Goal: Task Accomplishment & Management: Complete application form

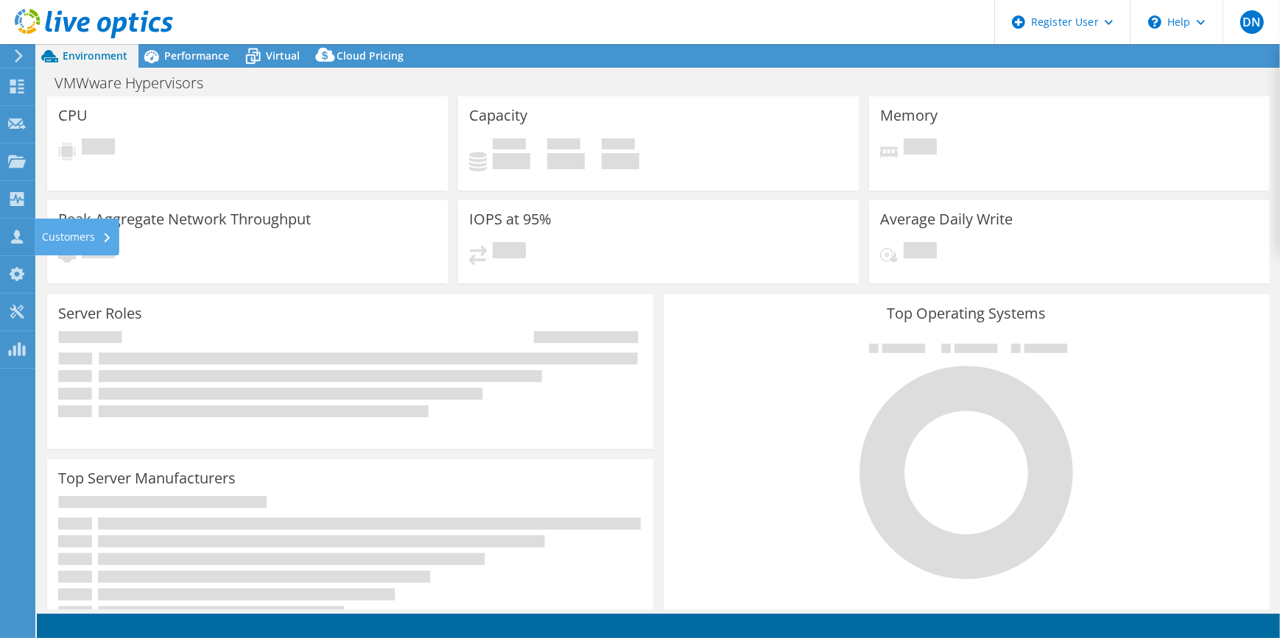
select select "EULondon"
select select "GBP"
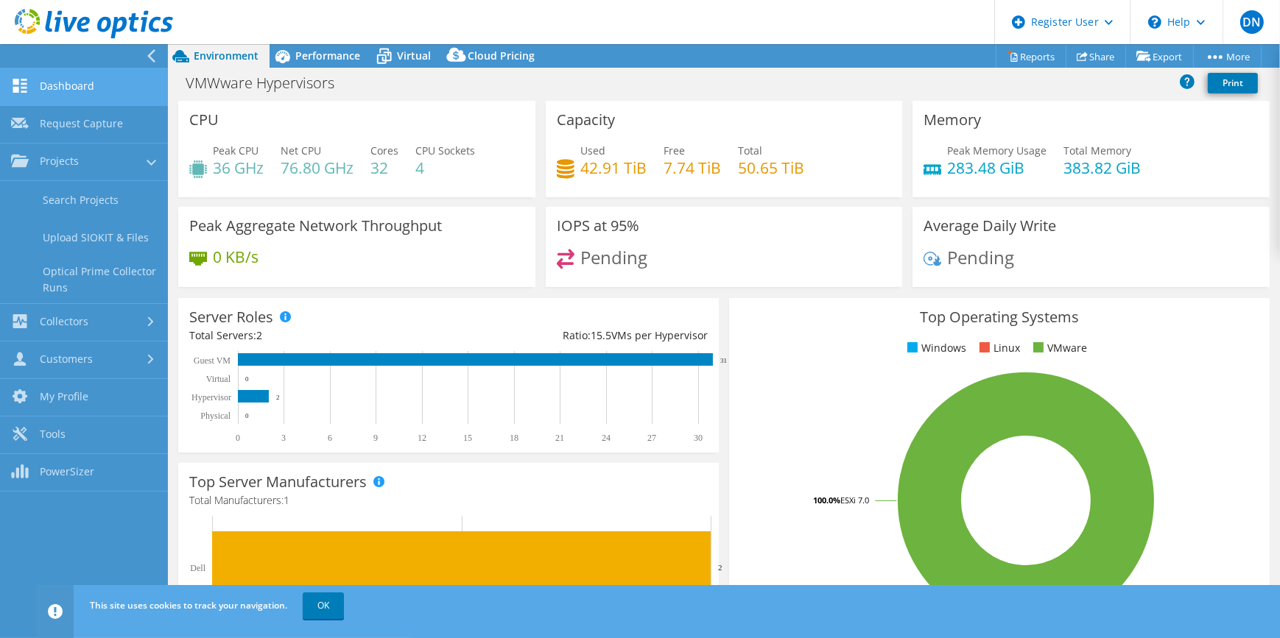
click at [80, 104] on link "Dashboard" at bounding box center [84, 87] width 168 height 38
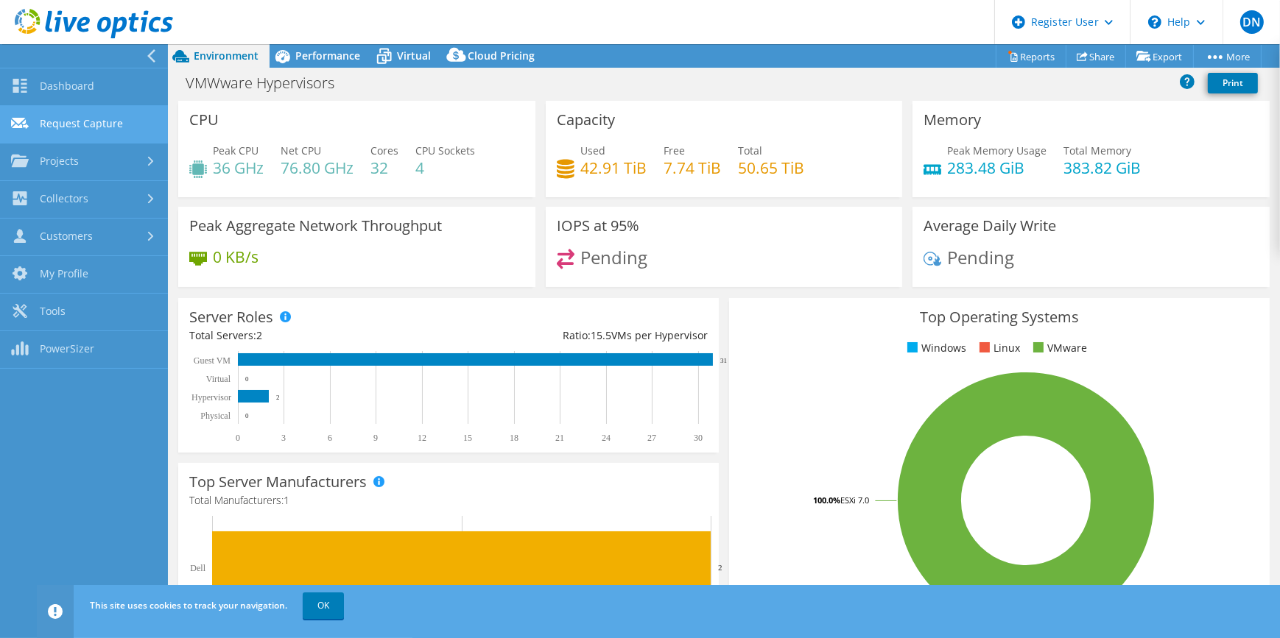
click at [79, 123] on link "Request Capture" at bounding box center [84, 125] width 168 height 38
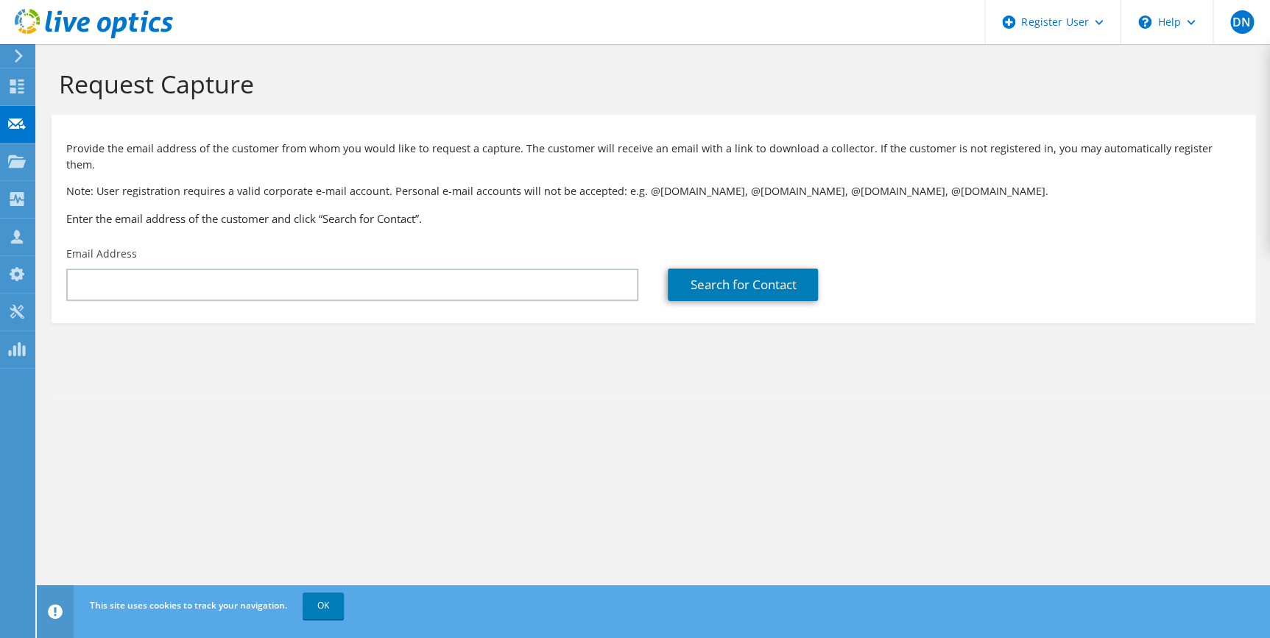
click at [237, 251] on div "Email Address" at bounding box center [353, 273] width 602 height 69
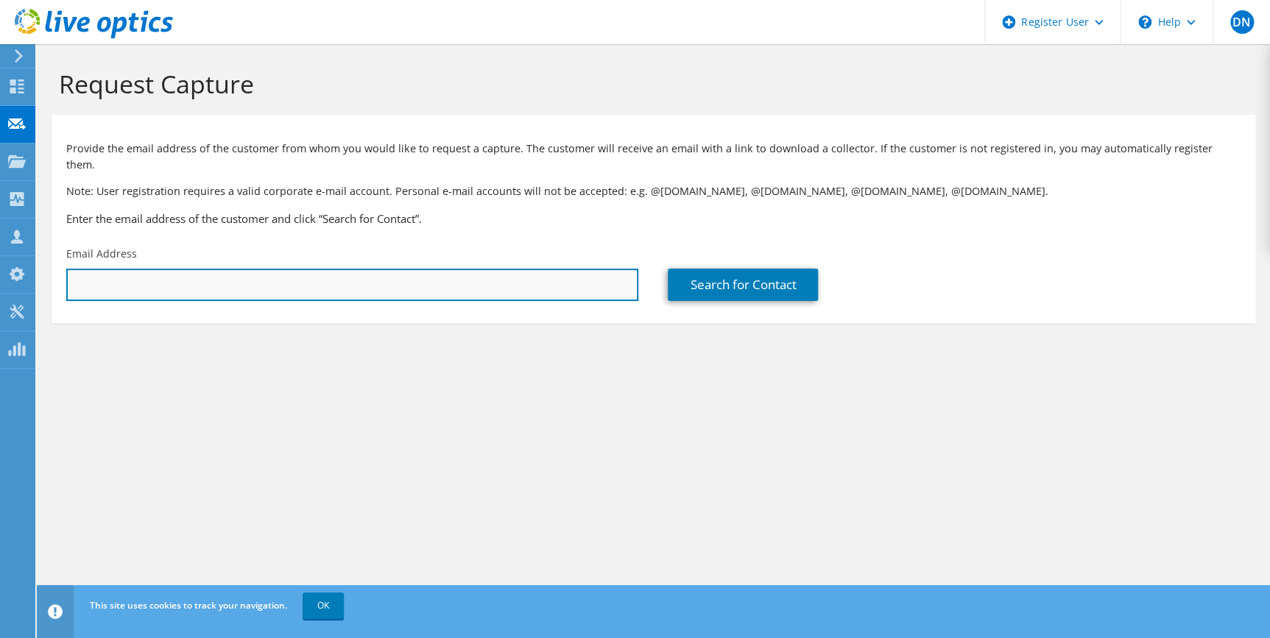
click at [233, 269] on input "text" at bounding box center [352, 285] width 572 height 32
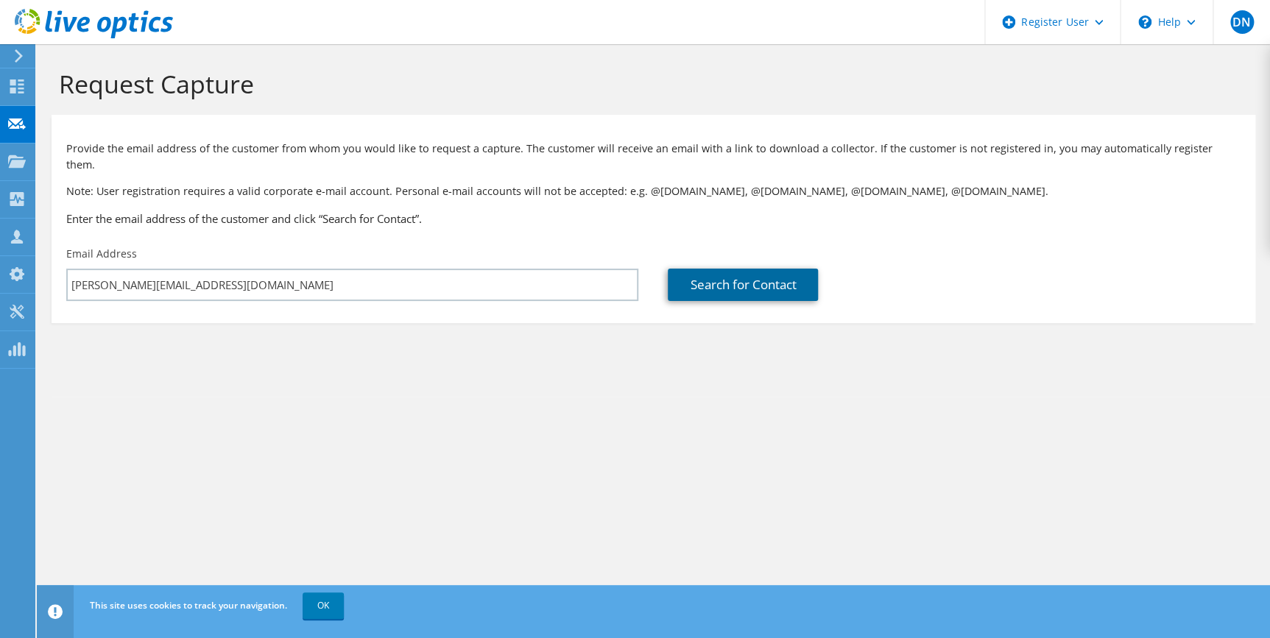
click at [736, 278] on link "Search for Contact" at bounding box center [743, 285] width 150 height 32
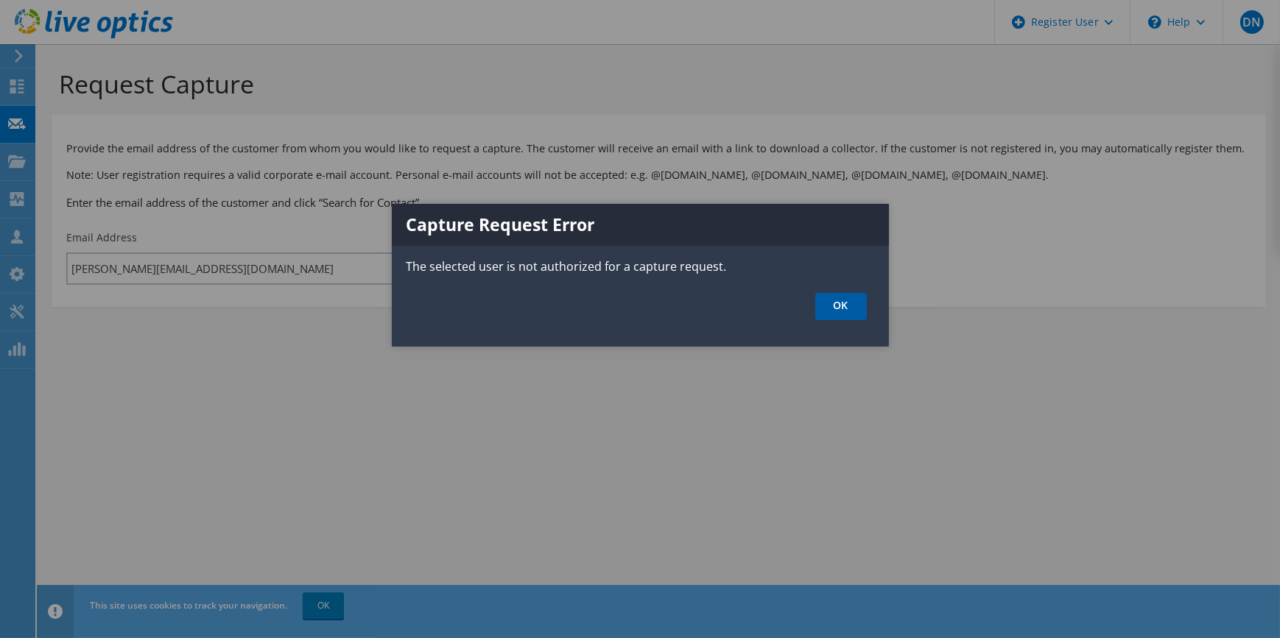
drag, startPoint x: 881, startPoint y: 306, endPoint x: 865, endPoint y: 309, distance: 16.5
click at [881, 306] on ul "OK" at bounding box center [640, 306] width 497 height 27
click at [865, 309] on link "OK" at bounding box center [841, 306] width 52 height 27
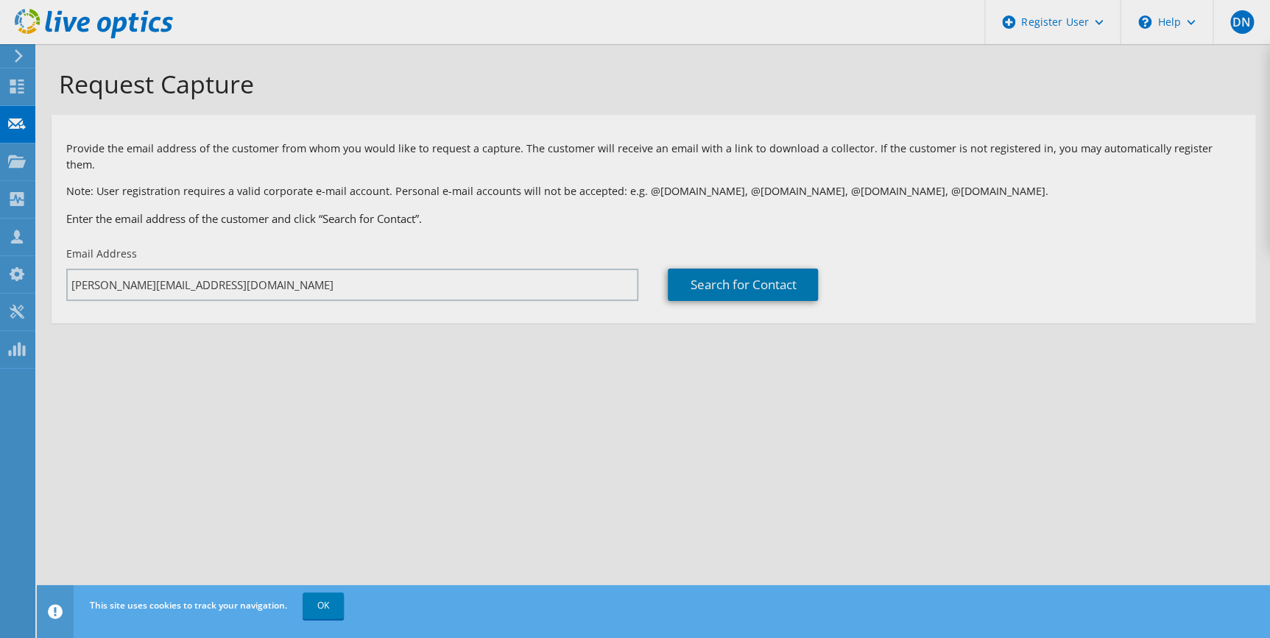
drag, startPoint x: 286, startPoint y: 264, endPoint x: -3, endPoint y: 267, distance: 288.7
click at [0, 267] on html "DN Dell User Daniel Nemeth Daniel.Nemeth1@dell.com Dell My Profile Log Out \n H…" at bounding box center [635, 319] width 1270 height 638
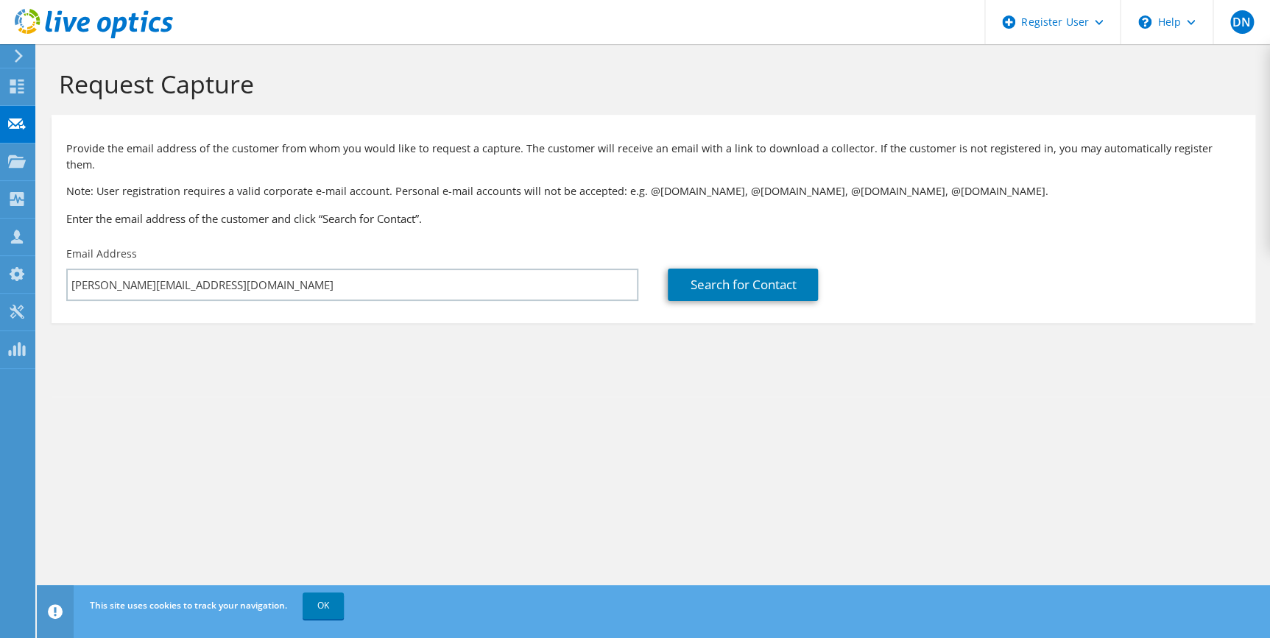
click at [463, 250] on div "Email Address daniel.nemeth1@dell.com" at bounding box center [353, 273] width 602 height 69
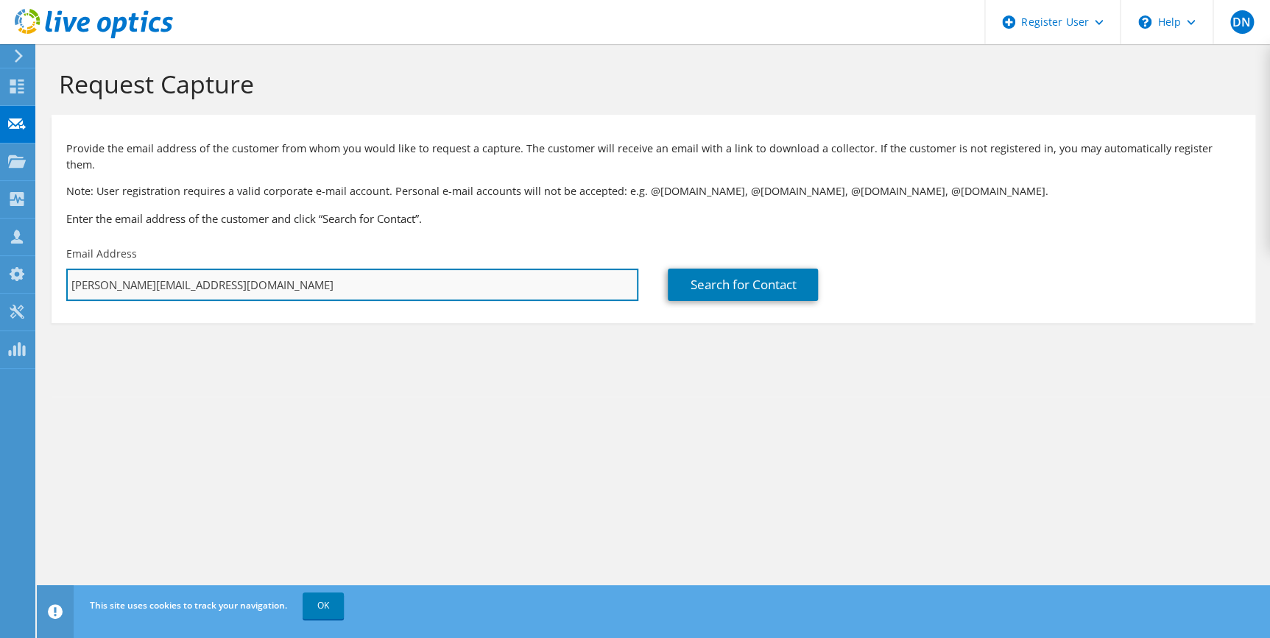
click at [464, 269] on input "daniel.nemeth1@dell.com" at bounding box center [352, 285] width 572 height 32
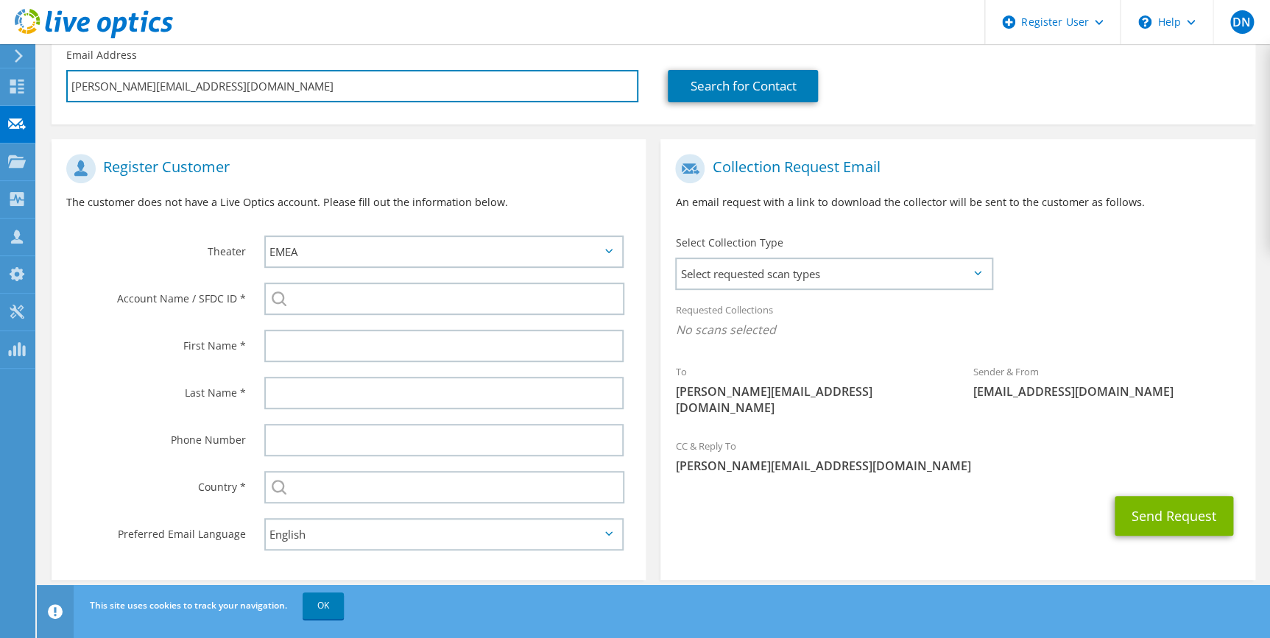
scroll to position [200, 0]
type input "jake.bloomfield@stirling.co.uk"
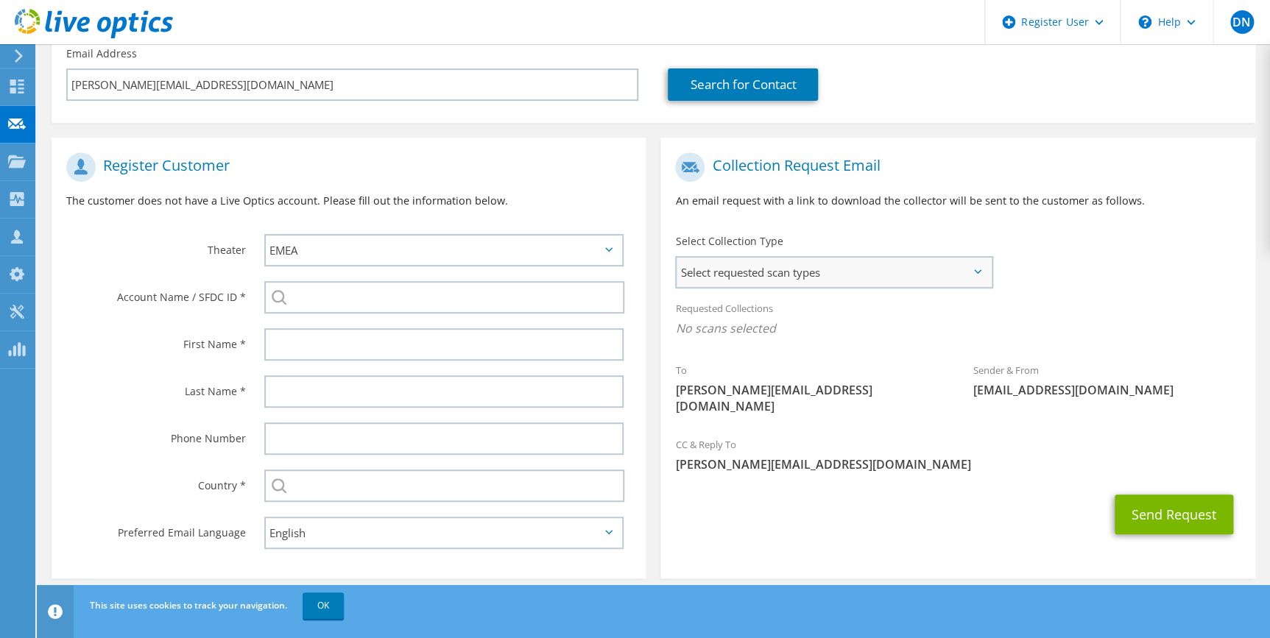
click at [816, 267] on span "Select requested scan types" at bounding box center [834, 272] width 314 height 29
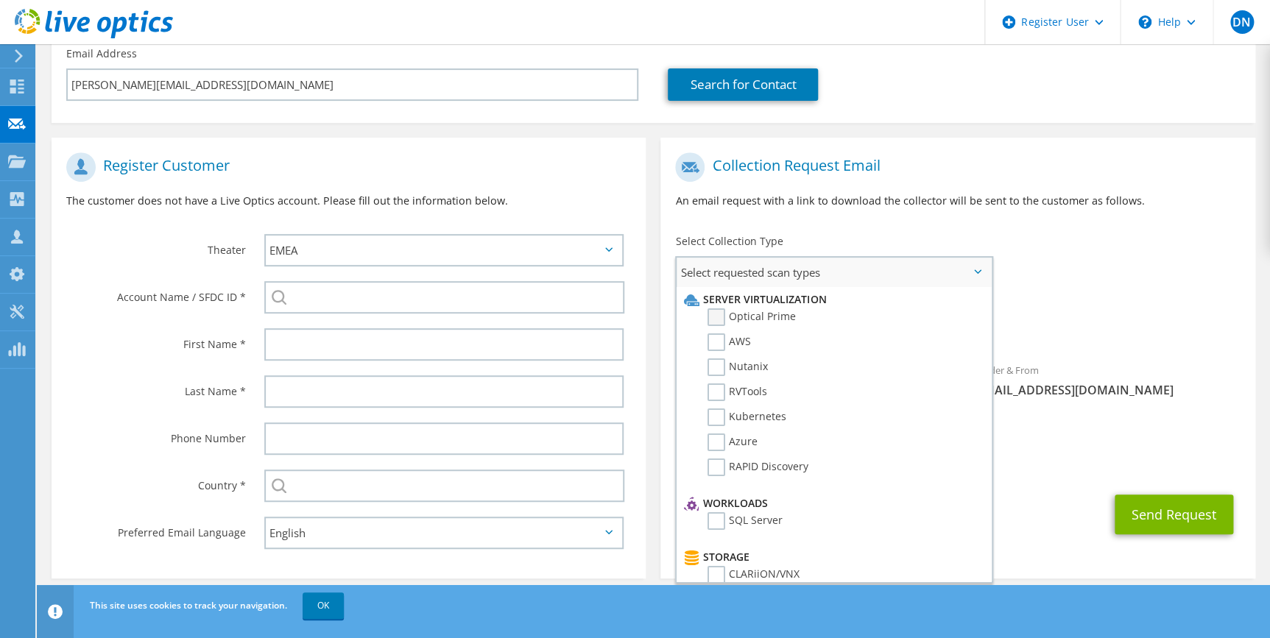
click at [710, 309] on label "Optical Prime" at bounding box center [752, 318] width 88 height 18
click at [0, 0] on input "Optical Prime" at bounding box center [0, 0] width 0 height 0
